Goal: Task Accomplishment & Management: Manage account settings

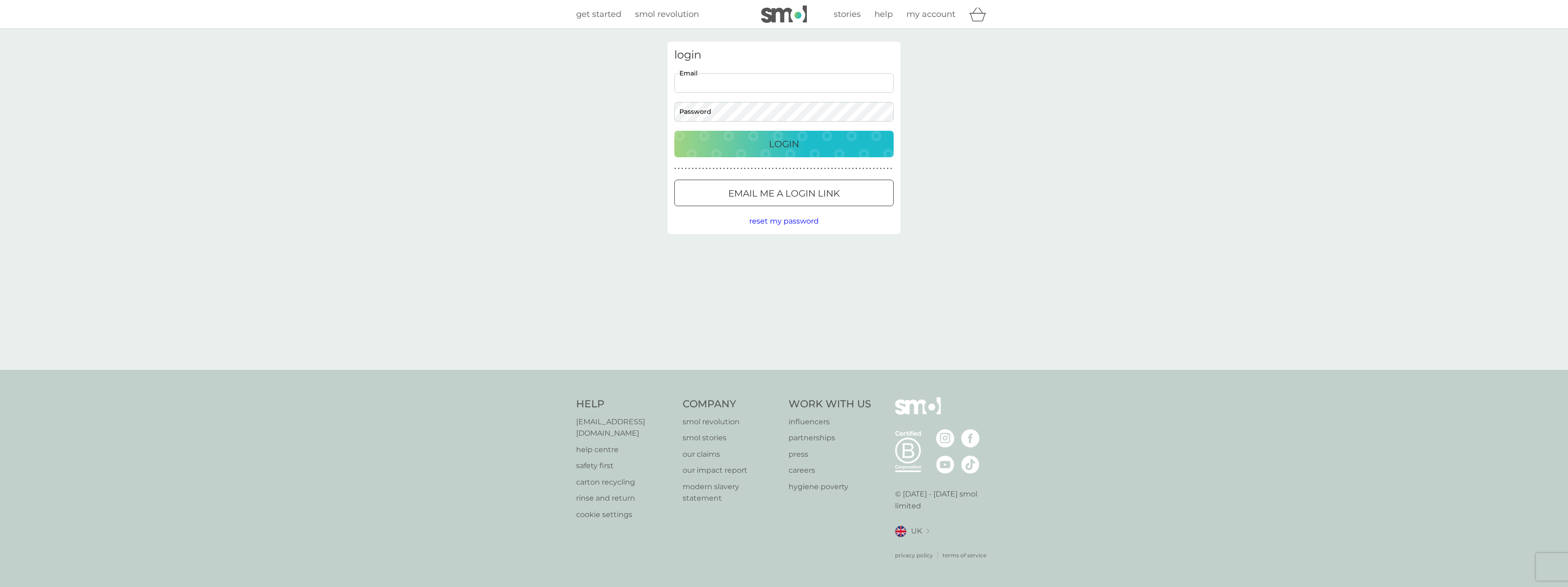
click at [745, 83] on input "Email" at bounding box center [784, 83] width 219 height 19
type input "ewhitelaw90@gmail.com"
click at [777, 152] on button "Login" at bounding box center [784, 144] width 219 height 27
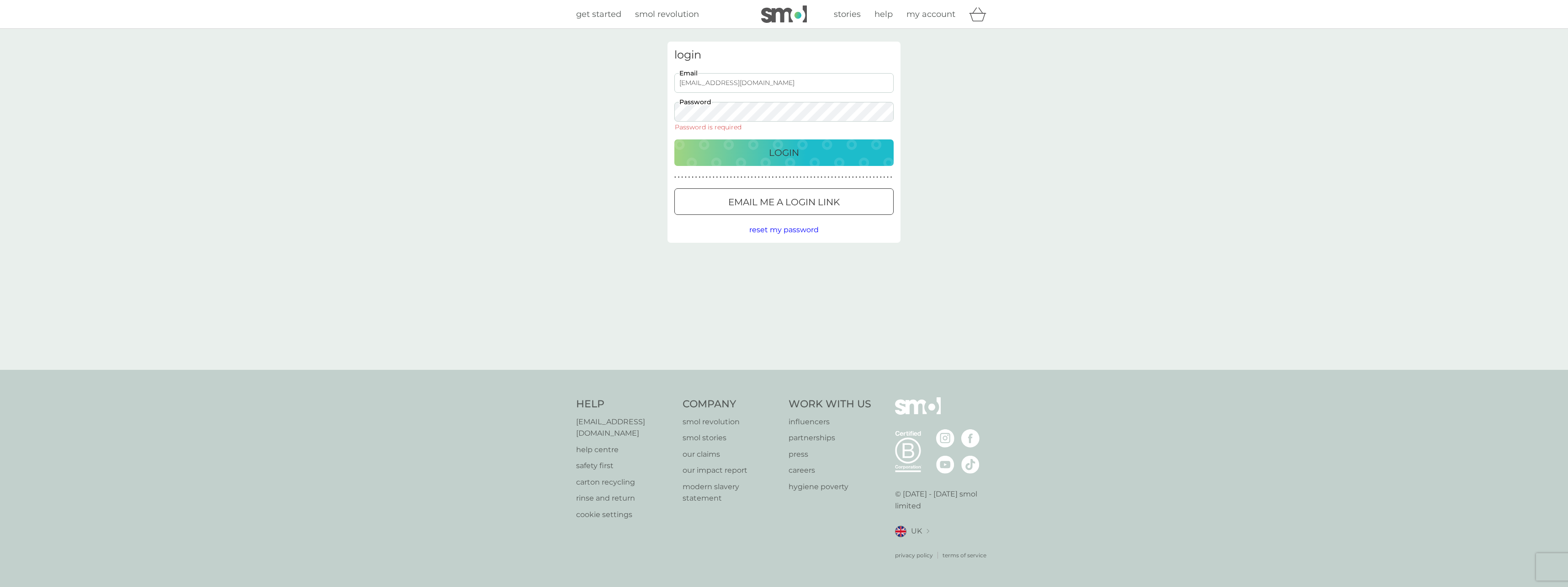
click at [775, 205] on div at bounding box center [784, 202] width 33 height 10
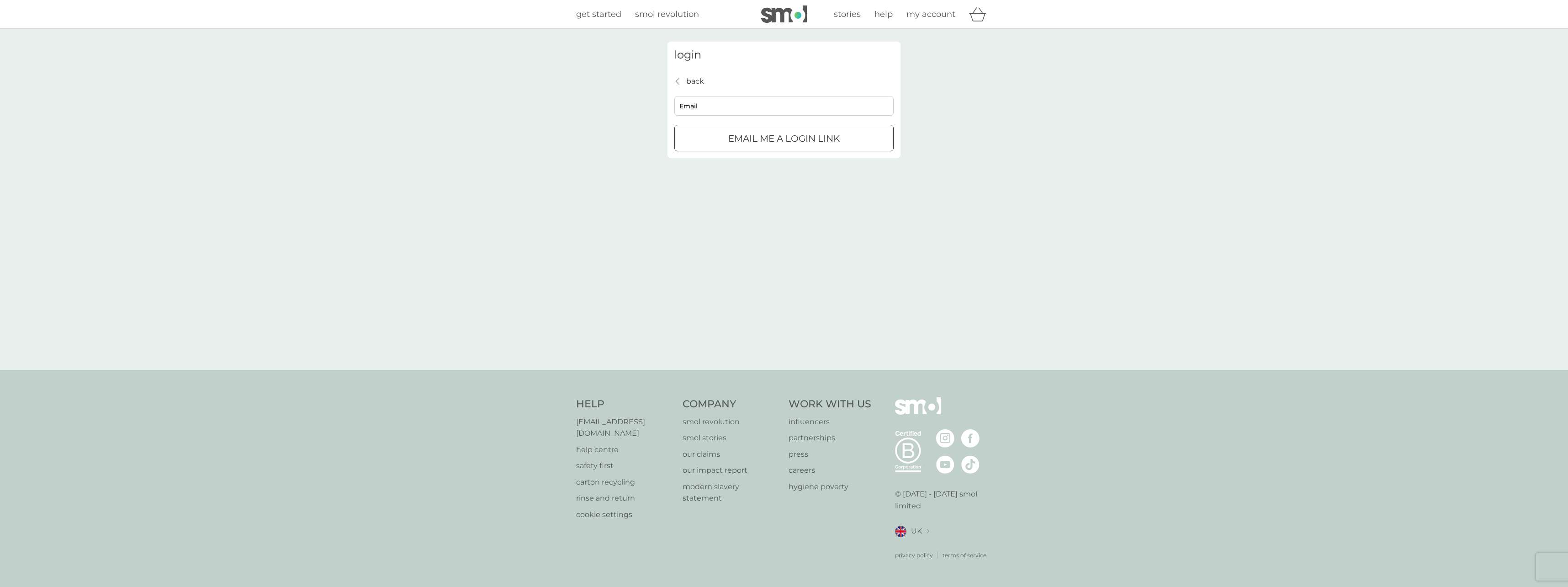
click at [737, 136] on p "Email me a login link" at bounding box center [783, 138] width 111 height 15
click at [713, 108] on input "Email" at bounding box center [784, 106] width 219 height 19
type input "ewhitelaw90@gmail.com"
click at [761, 135] on p "Email me a login link" at bounding box center [783, 138] width 111 height 15
click at [698, 84] on p "back" at bounding box center [695, 82] width 18 height 12
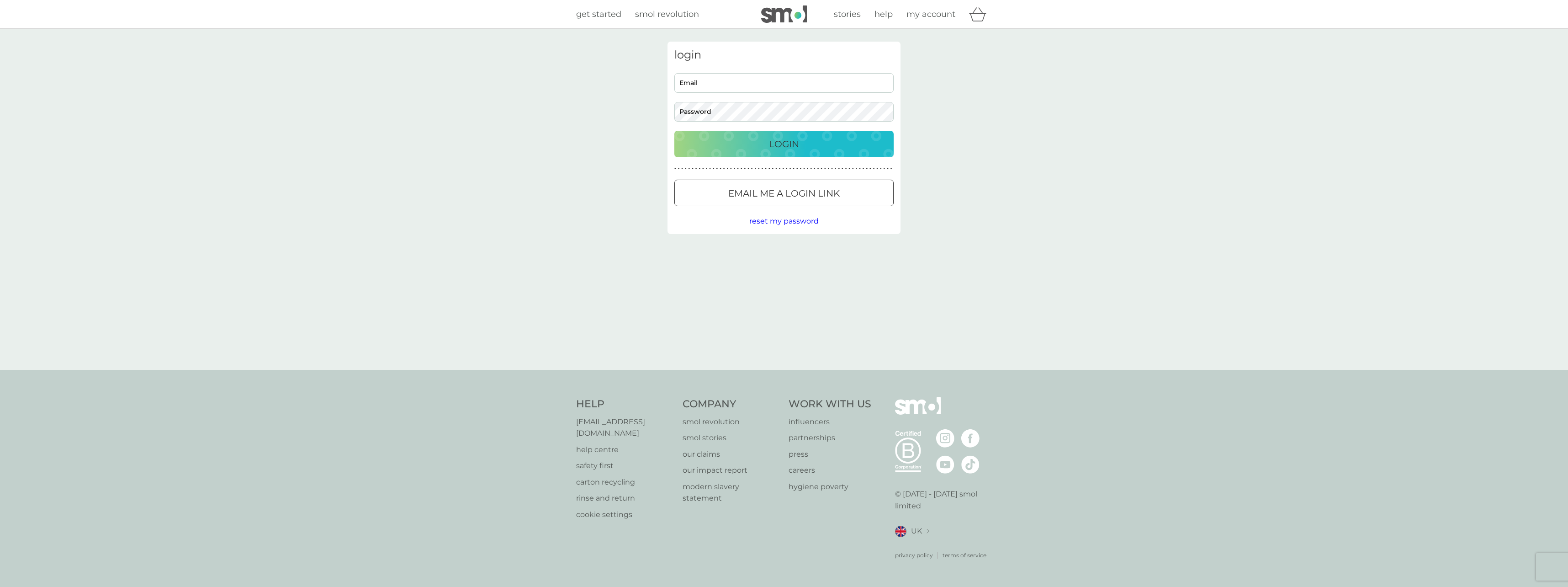
click at [718, 83] on input "Email" at bounding box center [784, 83] width 219 height 19
type input "ewhitelaw90@gmail.com"
click at [776, 139] on p "Login" at bounding box center [784, 144] width 30 height 15
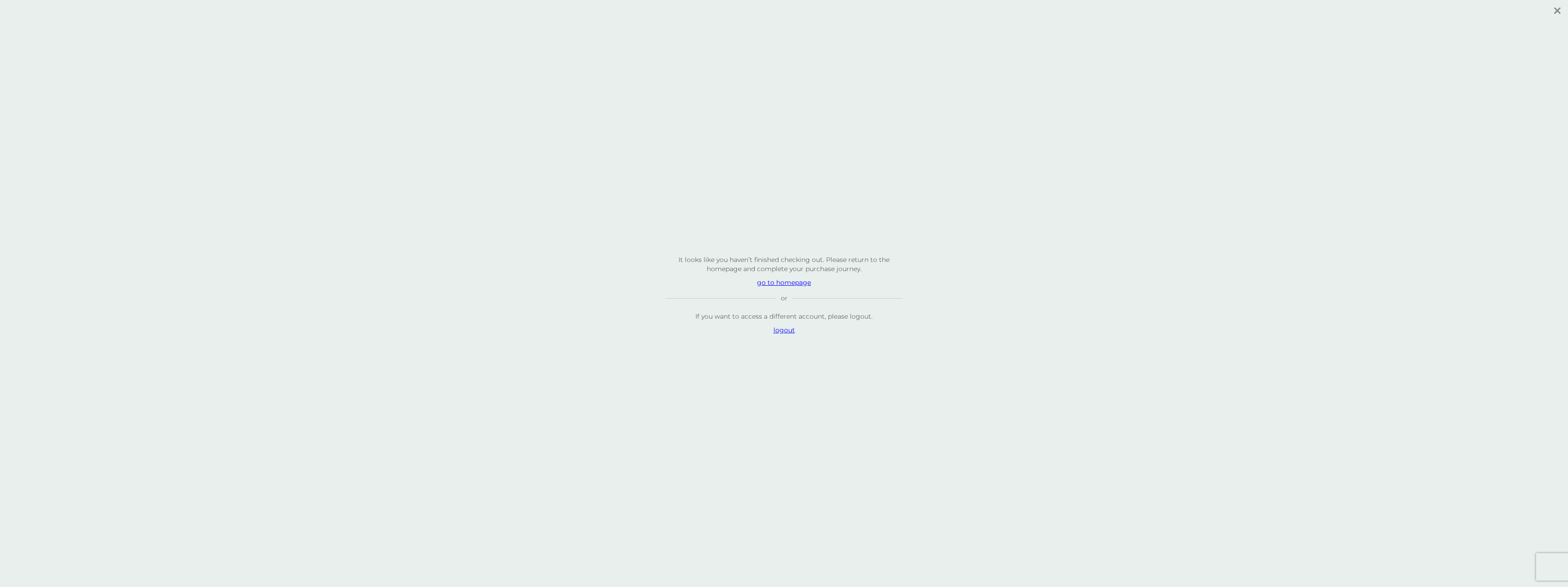
click at [790, 287] on p "It looks like you haven’t finished checking out. Please return to the homepage …" at bounding box center [784, 294] width 274 height 100
click at [793, 281] on p "go to homepage" at bounding box center [784, 282] width 237 height 9
click at [786, 332] on p "logout" at bounding box center [784, 329] width 237 height 9
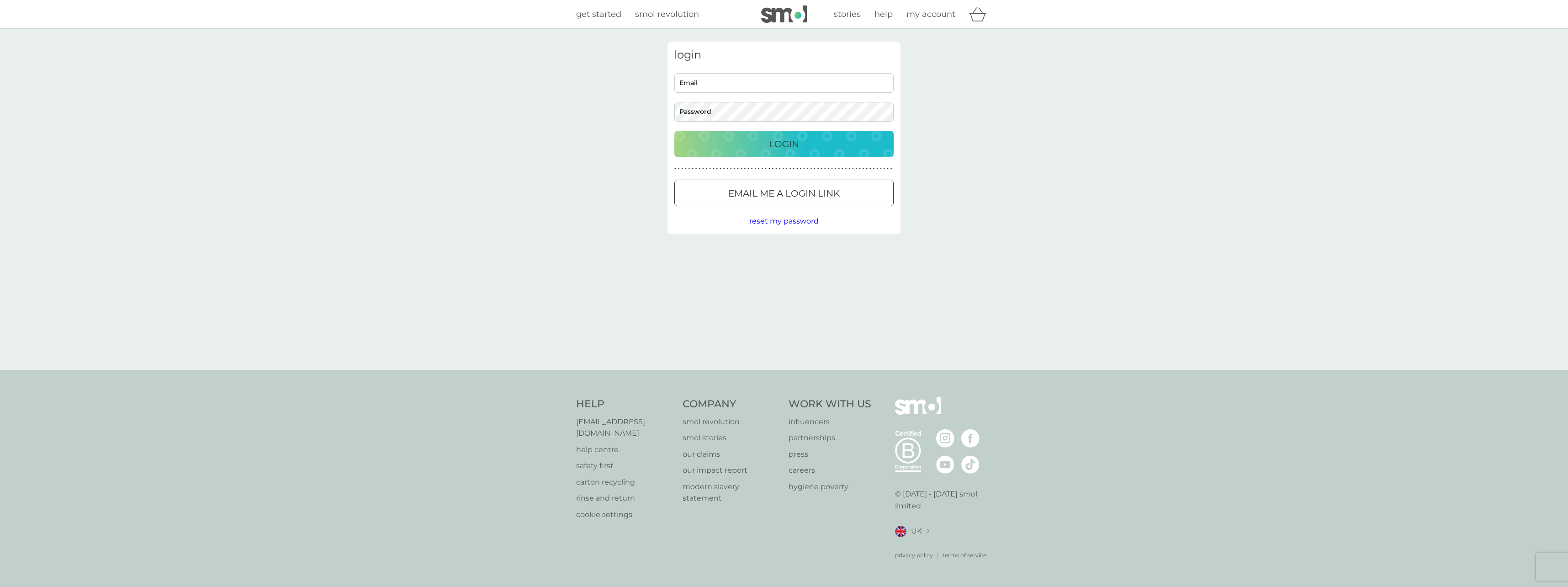
type input "ewhitelaw90@gmail.com"
click at [755, 145] on div "Login" at bounding box center [784, 144] width 201 height 15
